Goal: Task Accomplishment & Management: Manage account settings

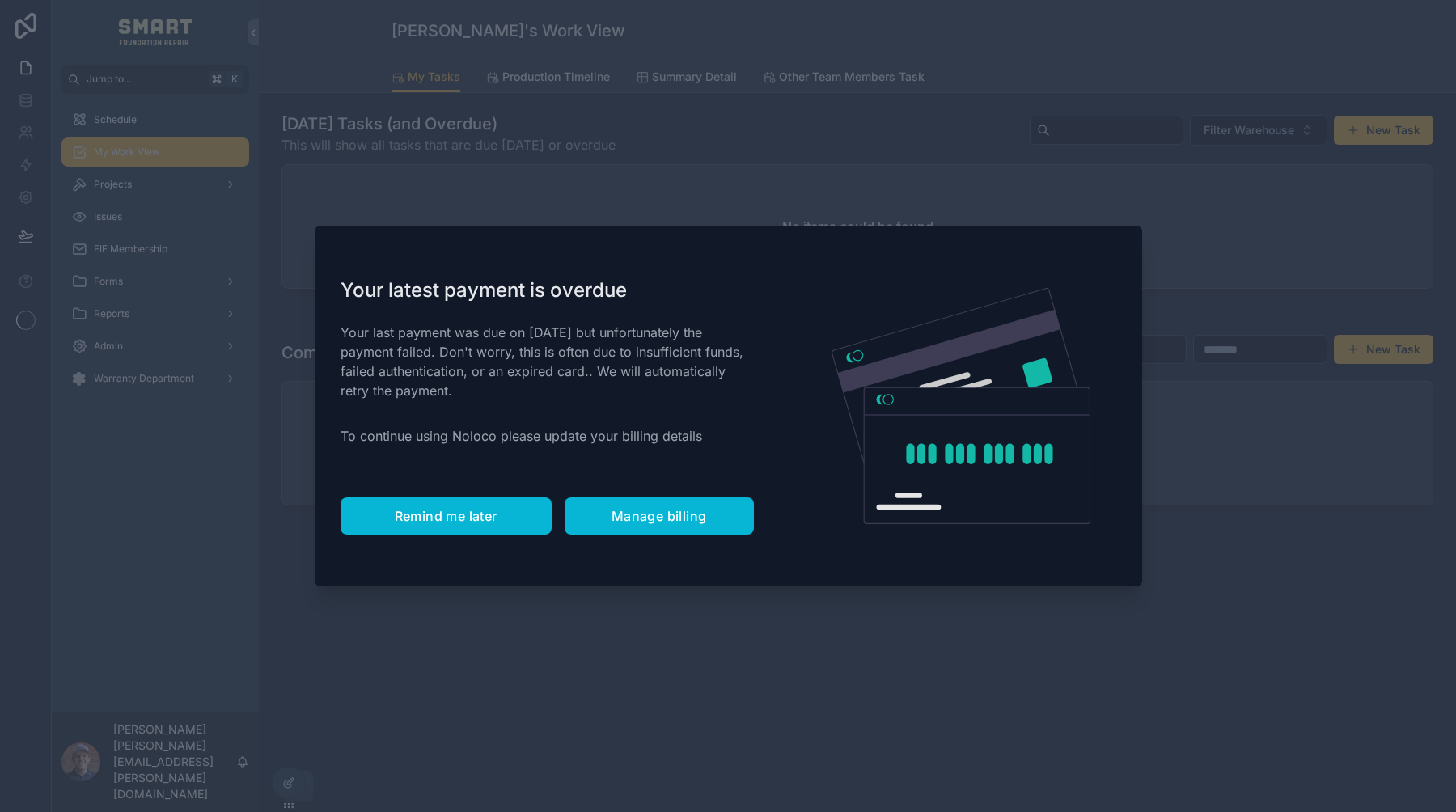
click at [448, 504] on button "Remind me later" at bounding box center [446, 516] width 211 height 37
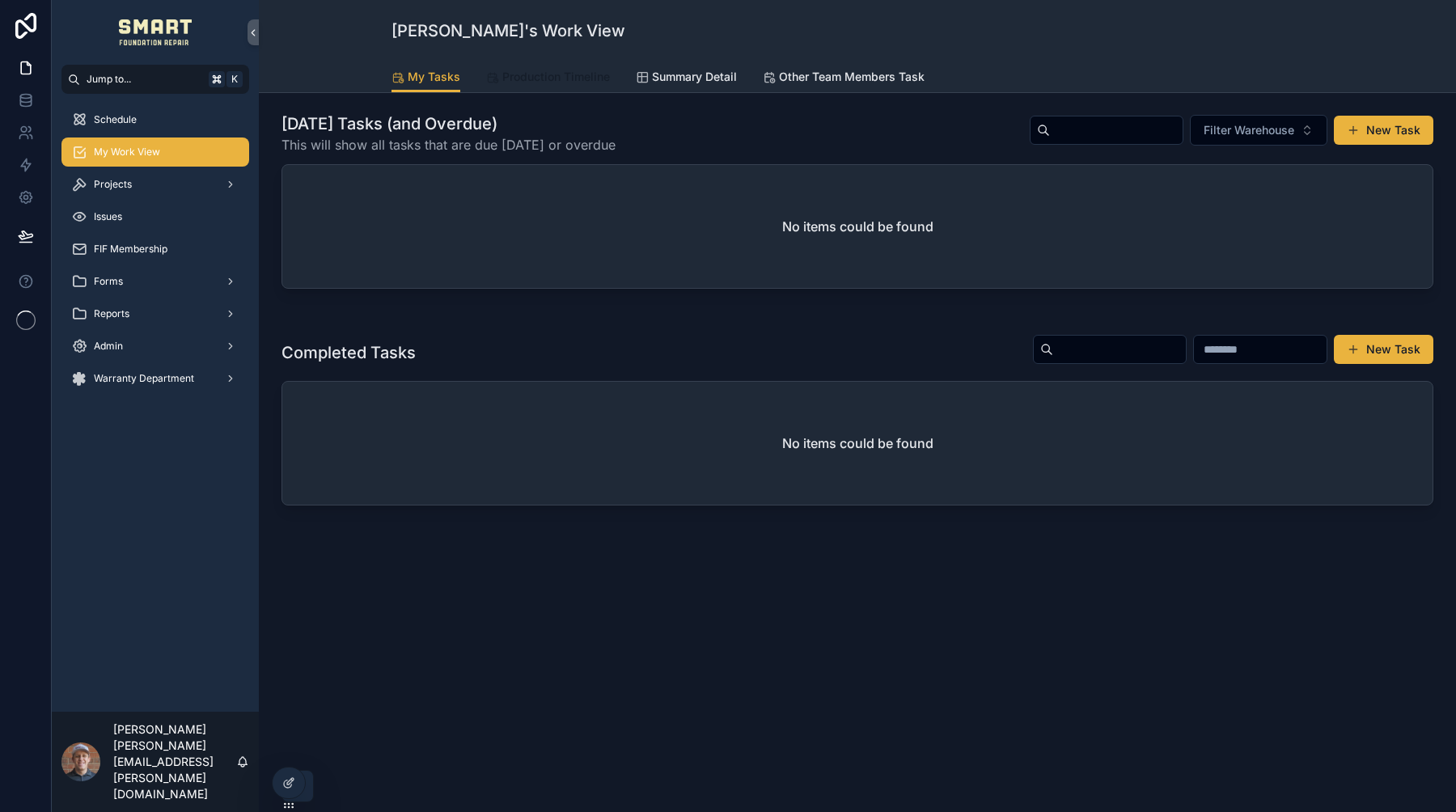
click at [523, 78] on span "Production Timeline" at bounding box center [555, 76] width 107 height 16
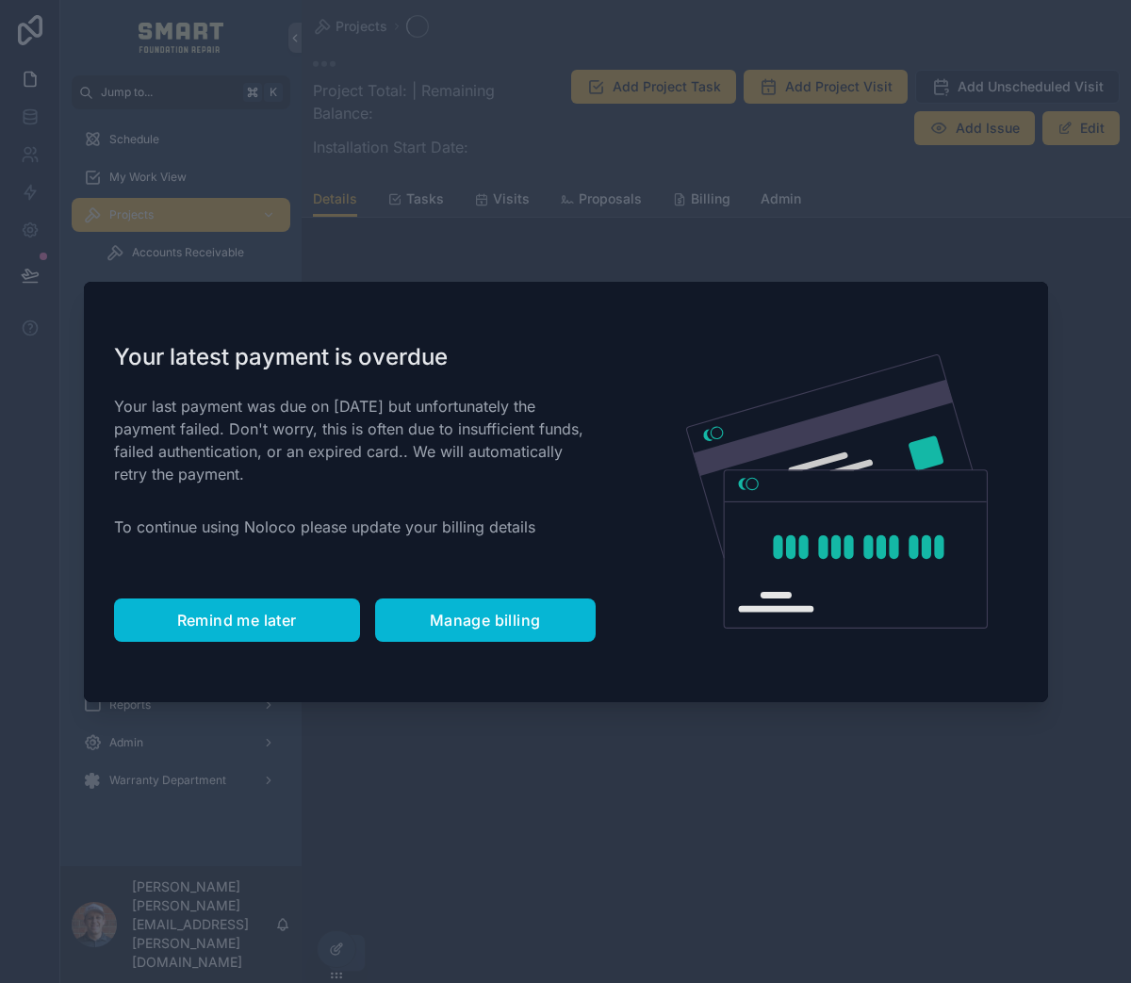
click at [240, 598] on button "Remind me later" at bounding box center [237, 619] width 246 height 43
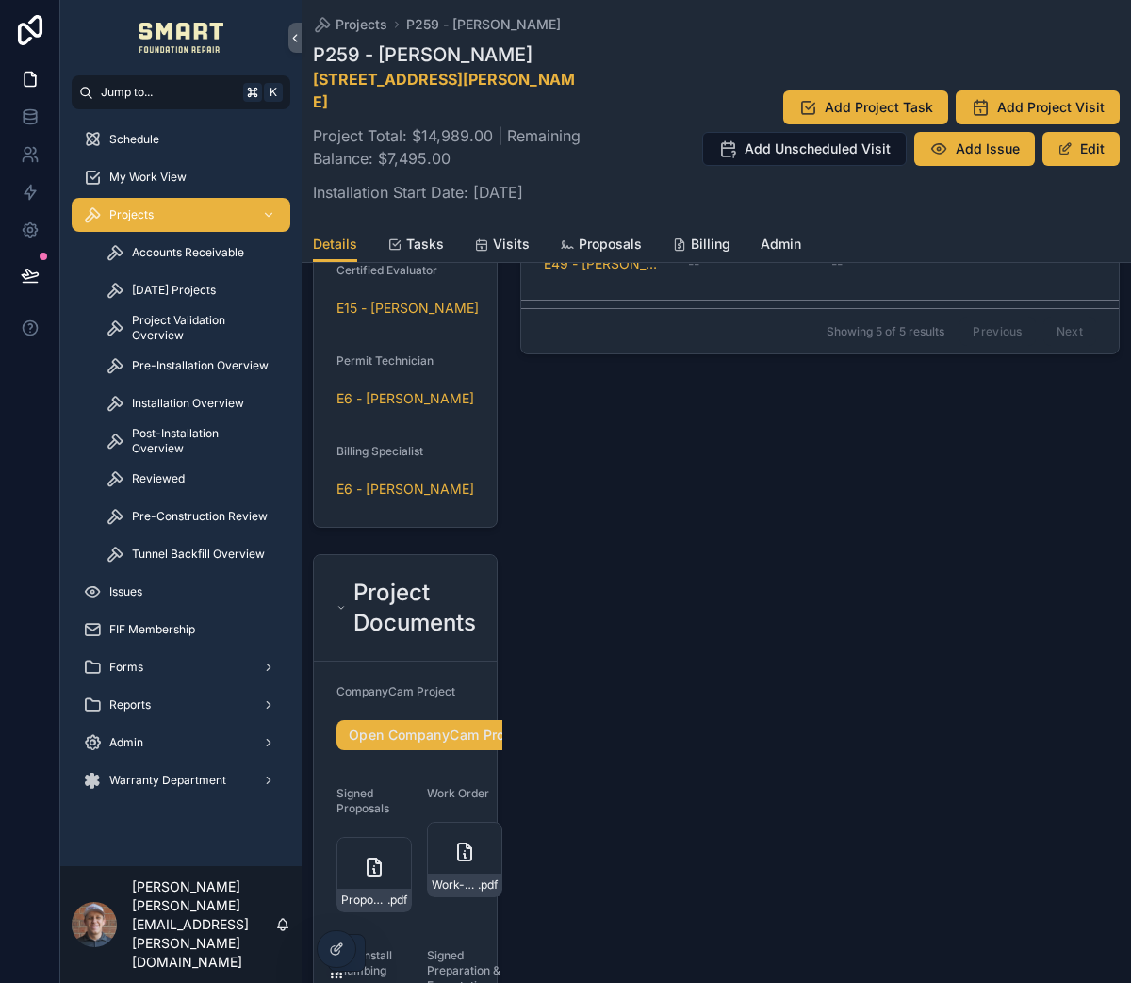
scroll to position [2044, 0]
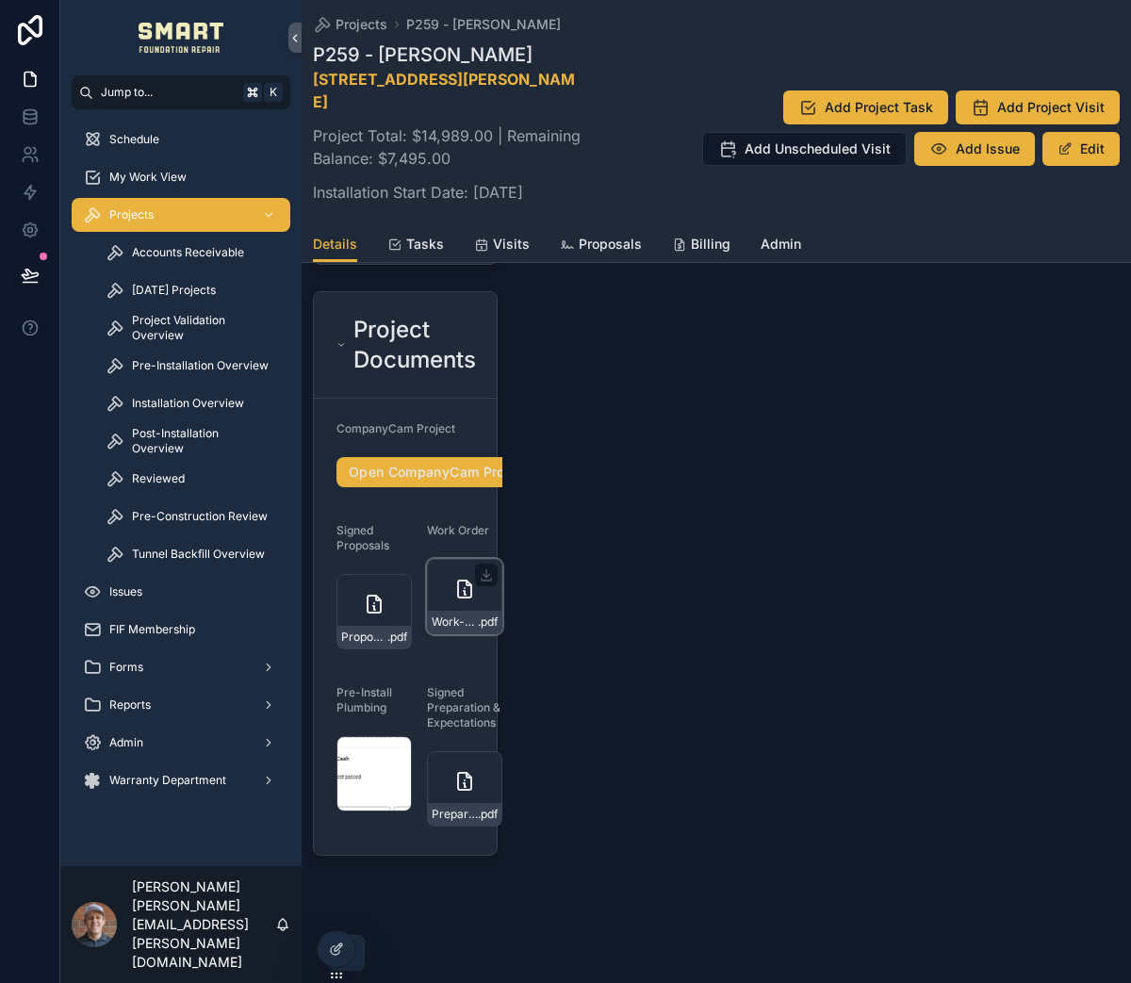
click at [451, 598] on div "Work-Order---Greybear-hybrid-steel .pdf" at bounding box center [464, 596] width 75 height 75
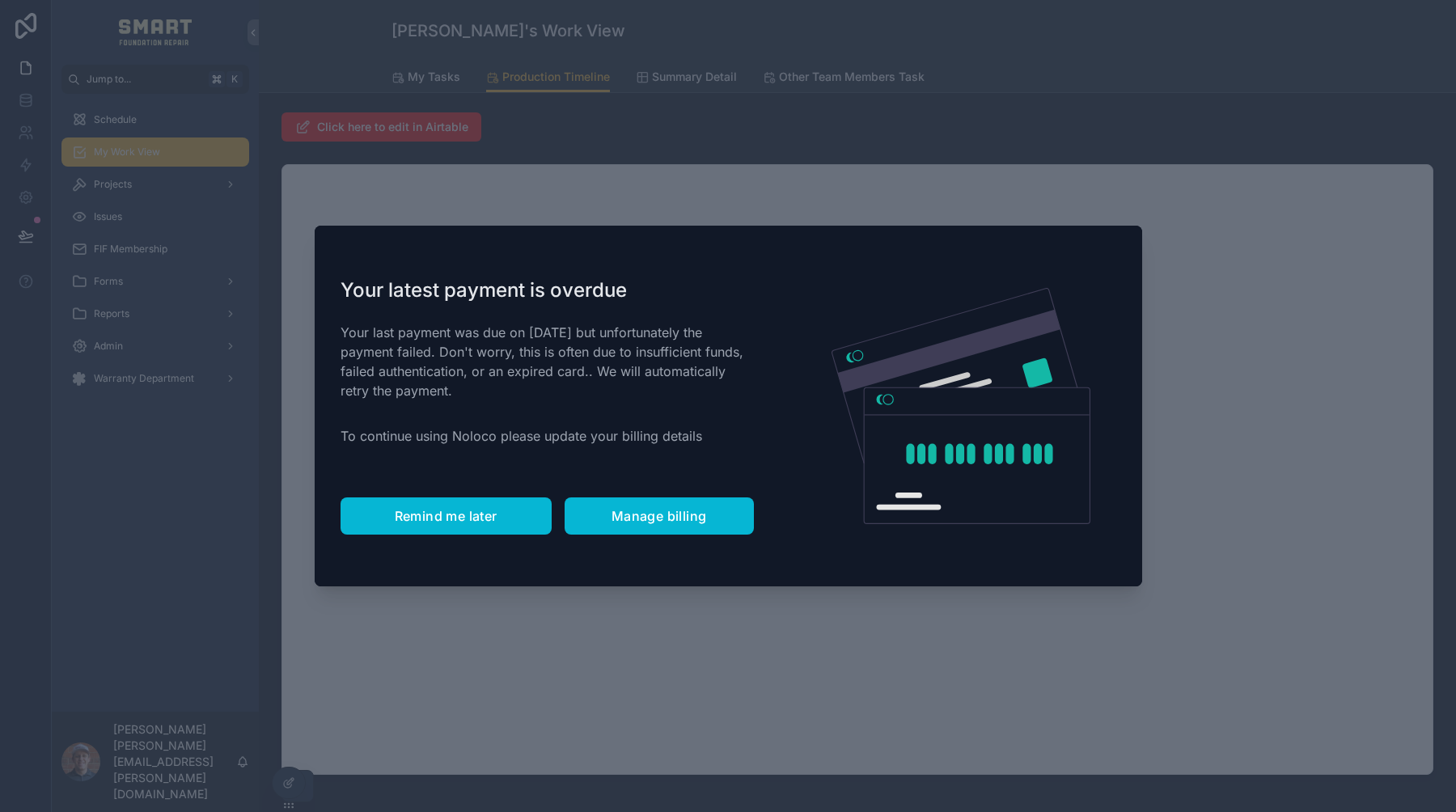
click at [419, 505] on button "Remind me later" at bounding box center [446, 516] width 211 height 37
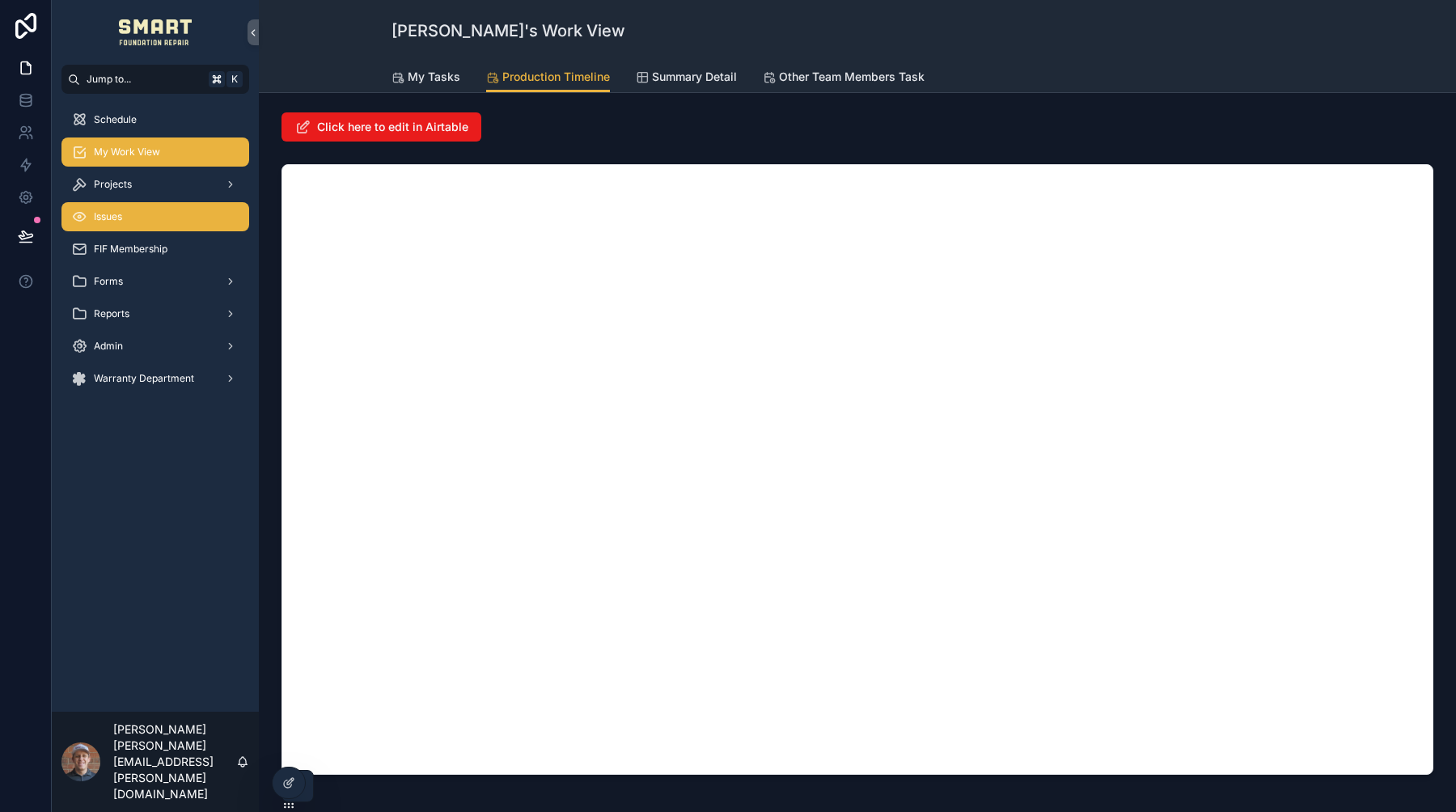
click at [124, 215] on div "Issues" at bounding box center [155, 217] width 168 height 26
